Goal: Navigation & Orientation: Find specific page/section

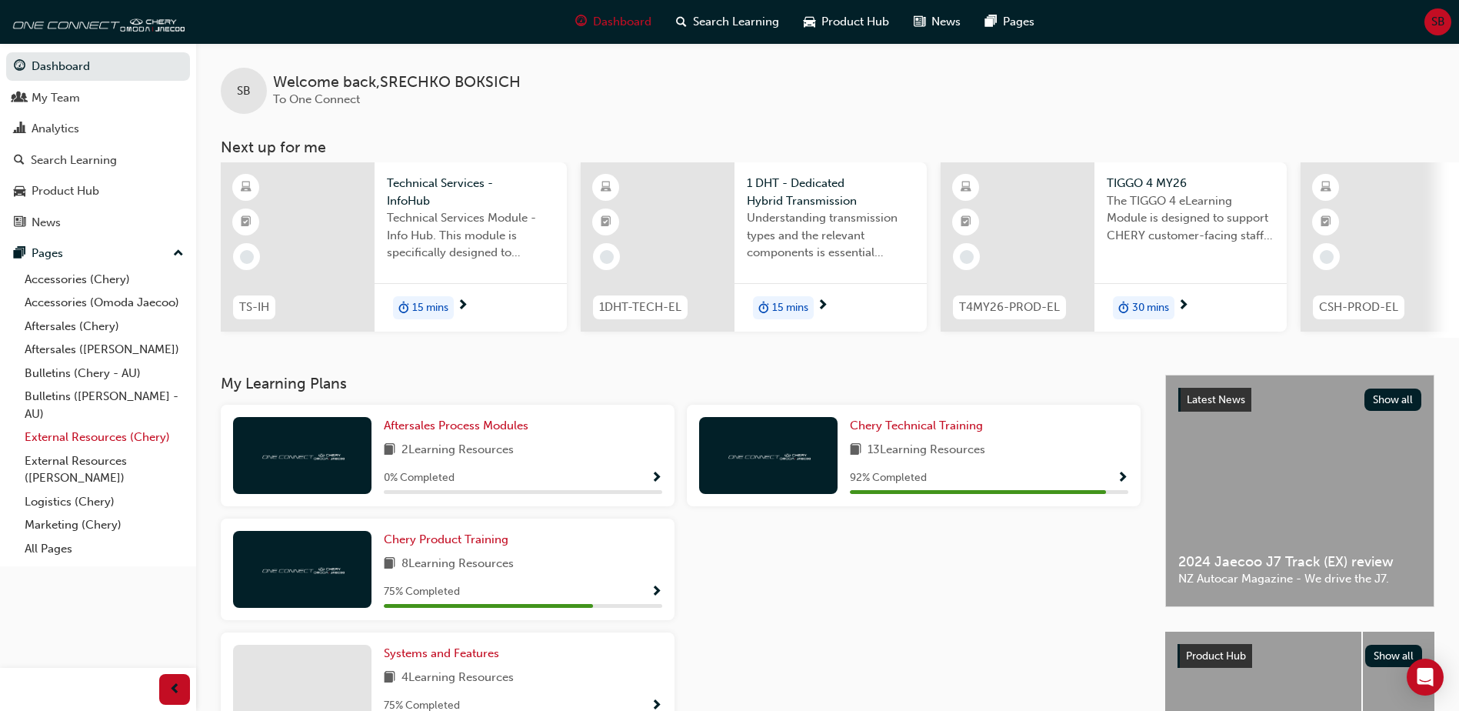
click at [89, 434] on link "External Resources (Chery)" at bounding box center [103, 437] width 171 height 24
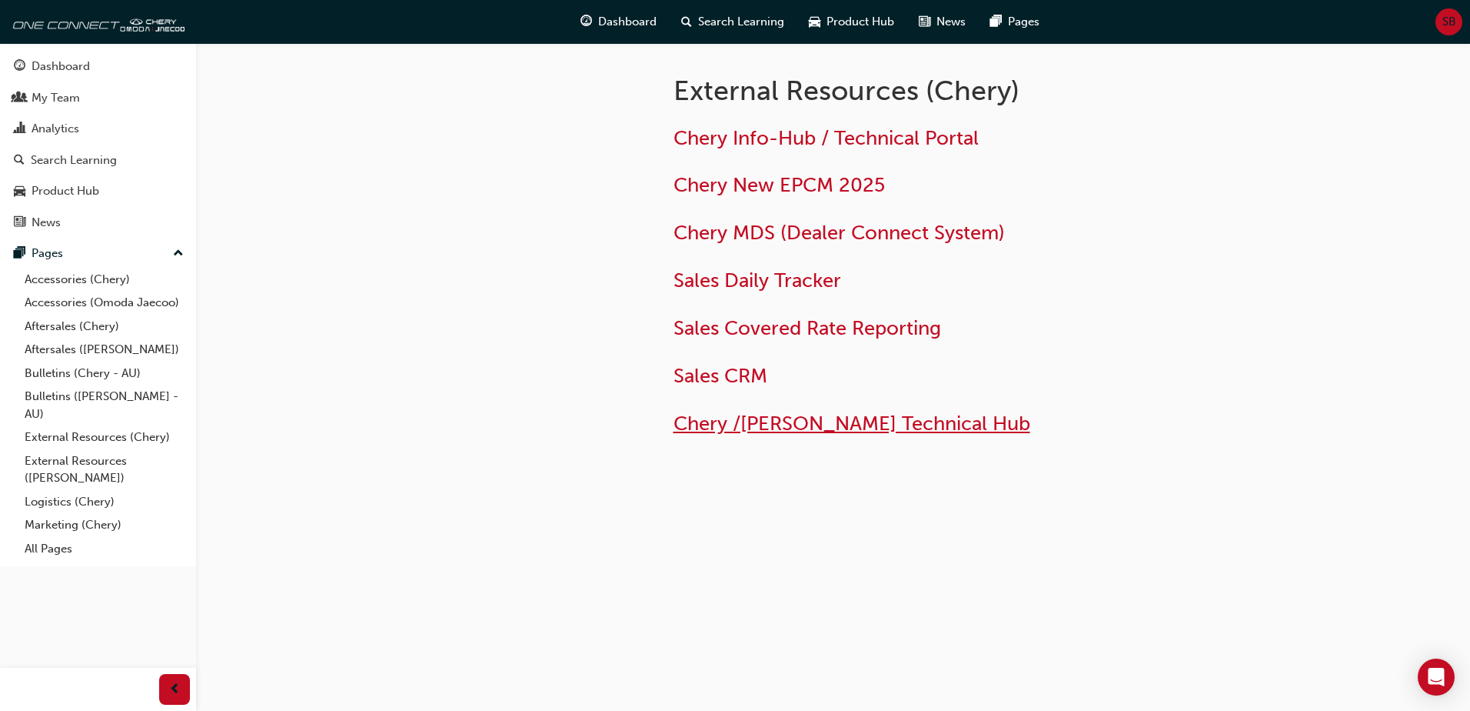
click at [711, 431] on span "Chery /[PERSON_NAME] Technical Hub" at bounding box center [852, 423] width 357 height 24
